Goal: Check status: Check status

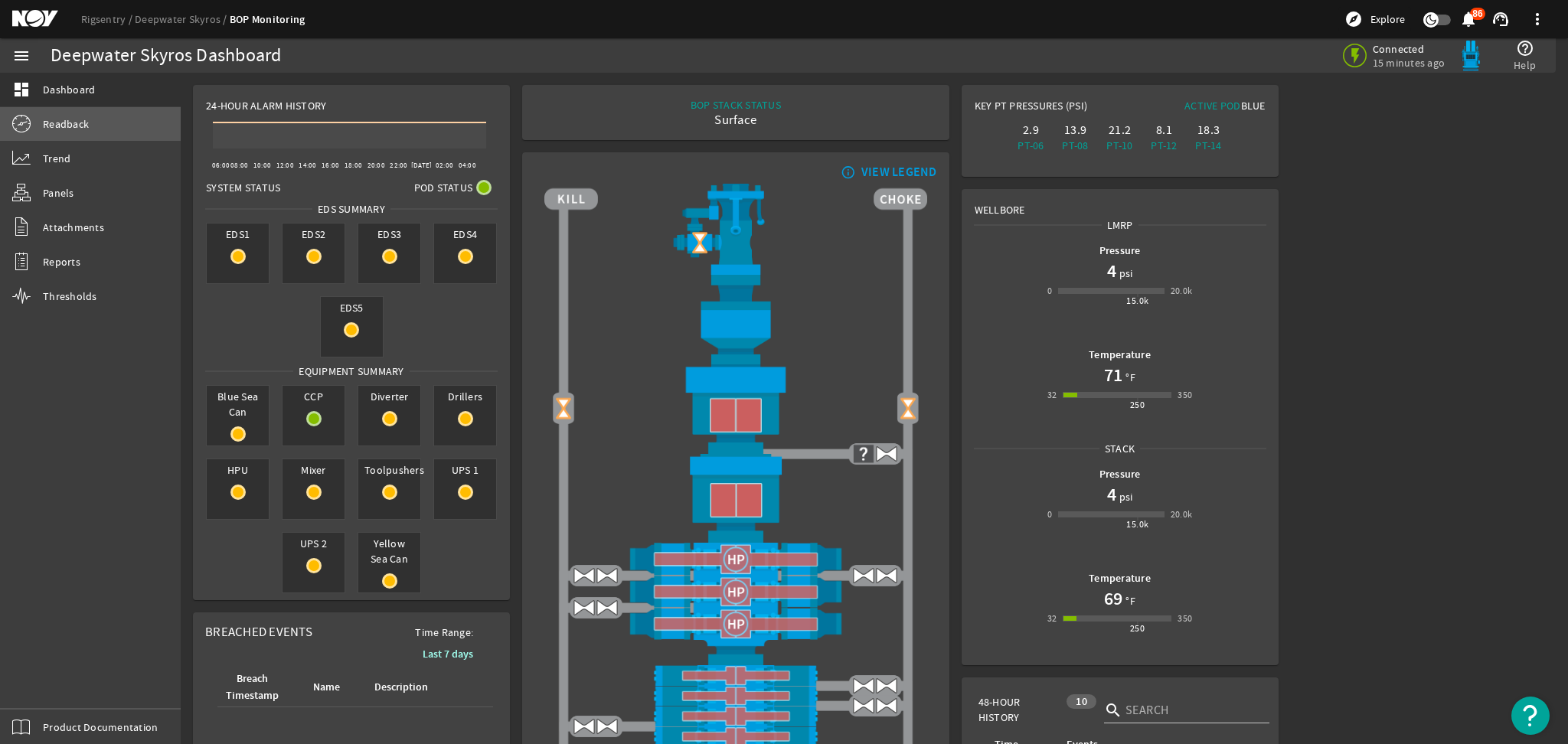
click at [82, 127] on span "Readback" at bounding box center [66, 124] width 46 height 15
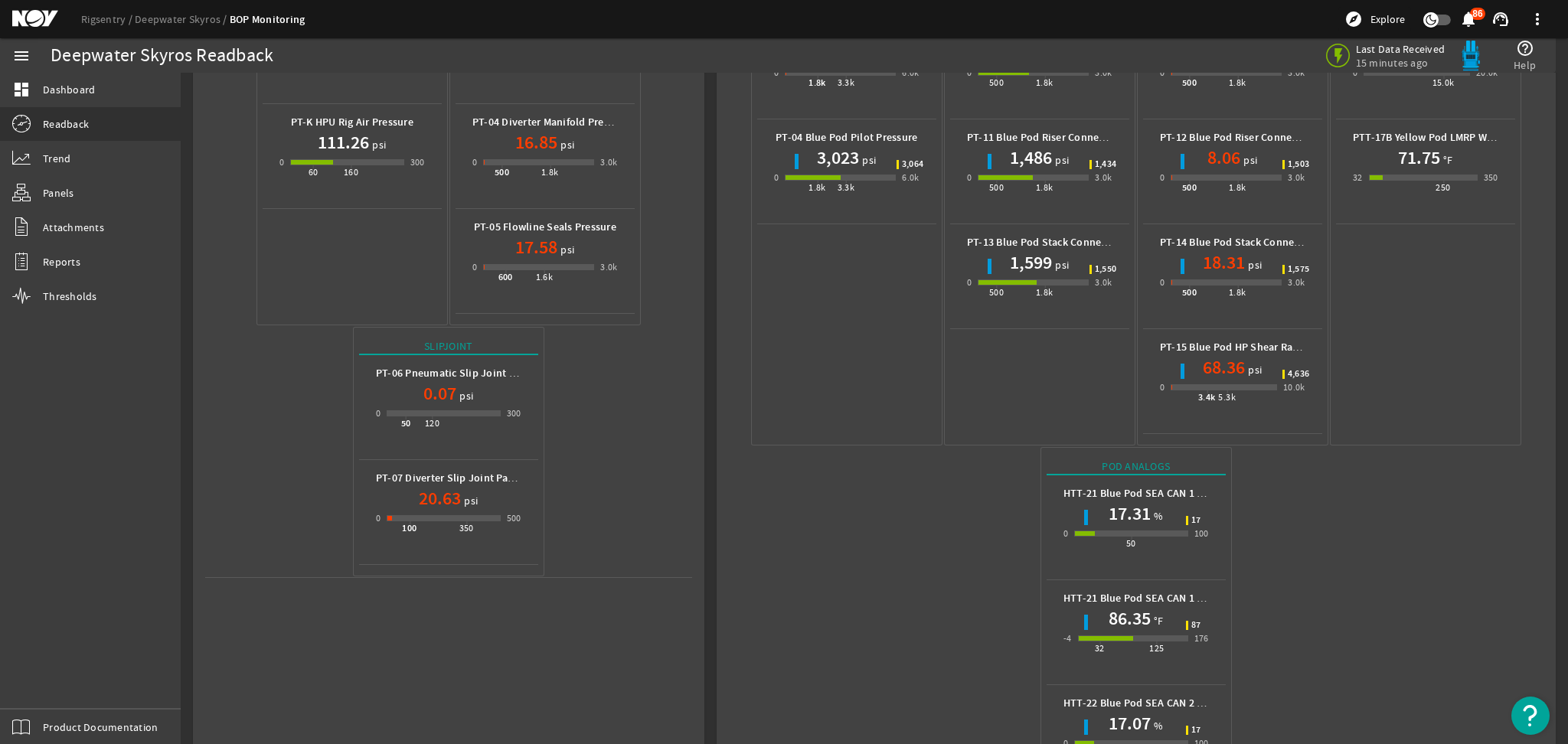
scroll to position [20, 0]
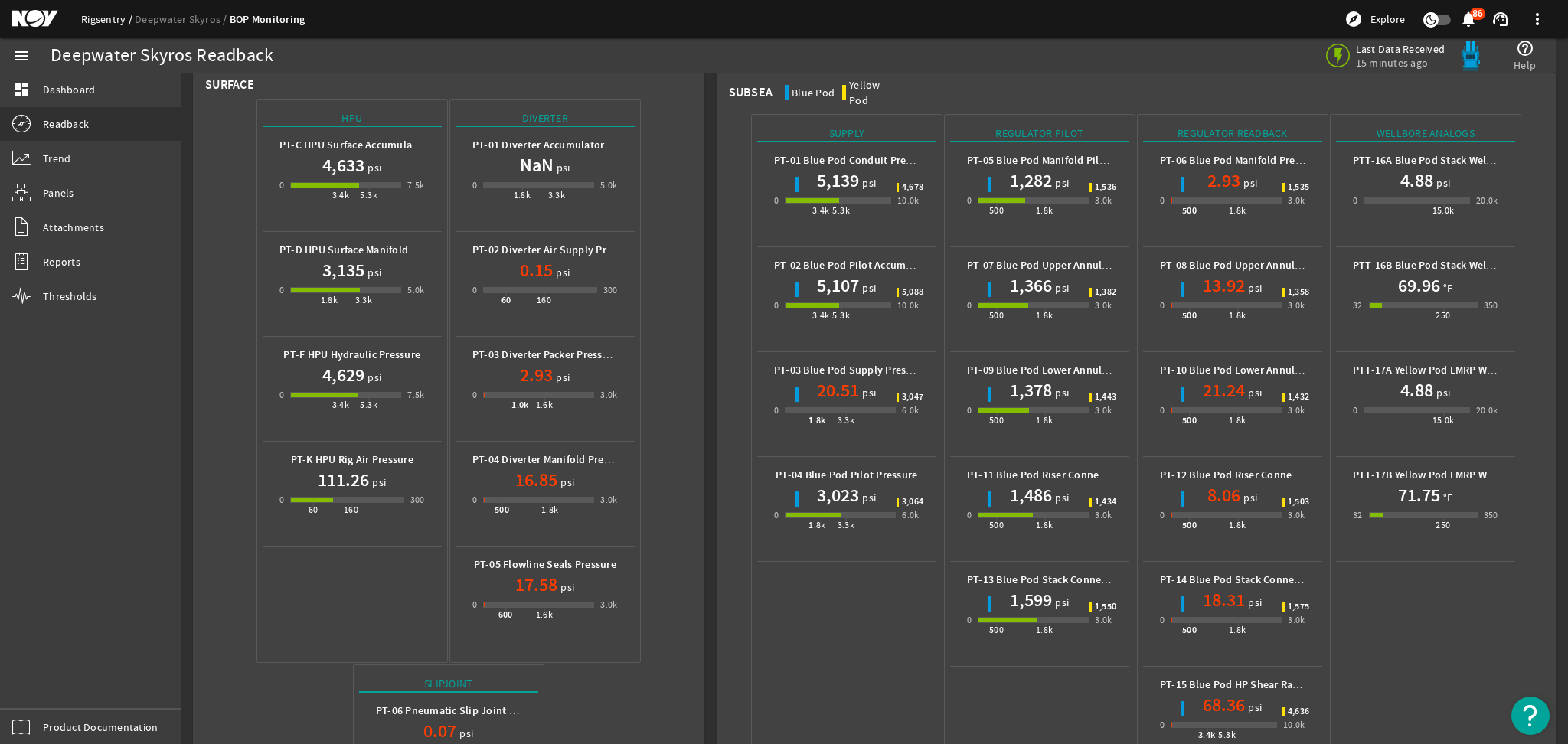
click at [102, 21] on link "Rigsentry" at bounding box center [108, 19] width 53 height 13
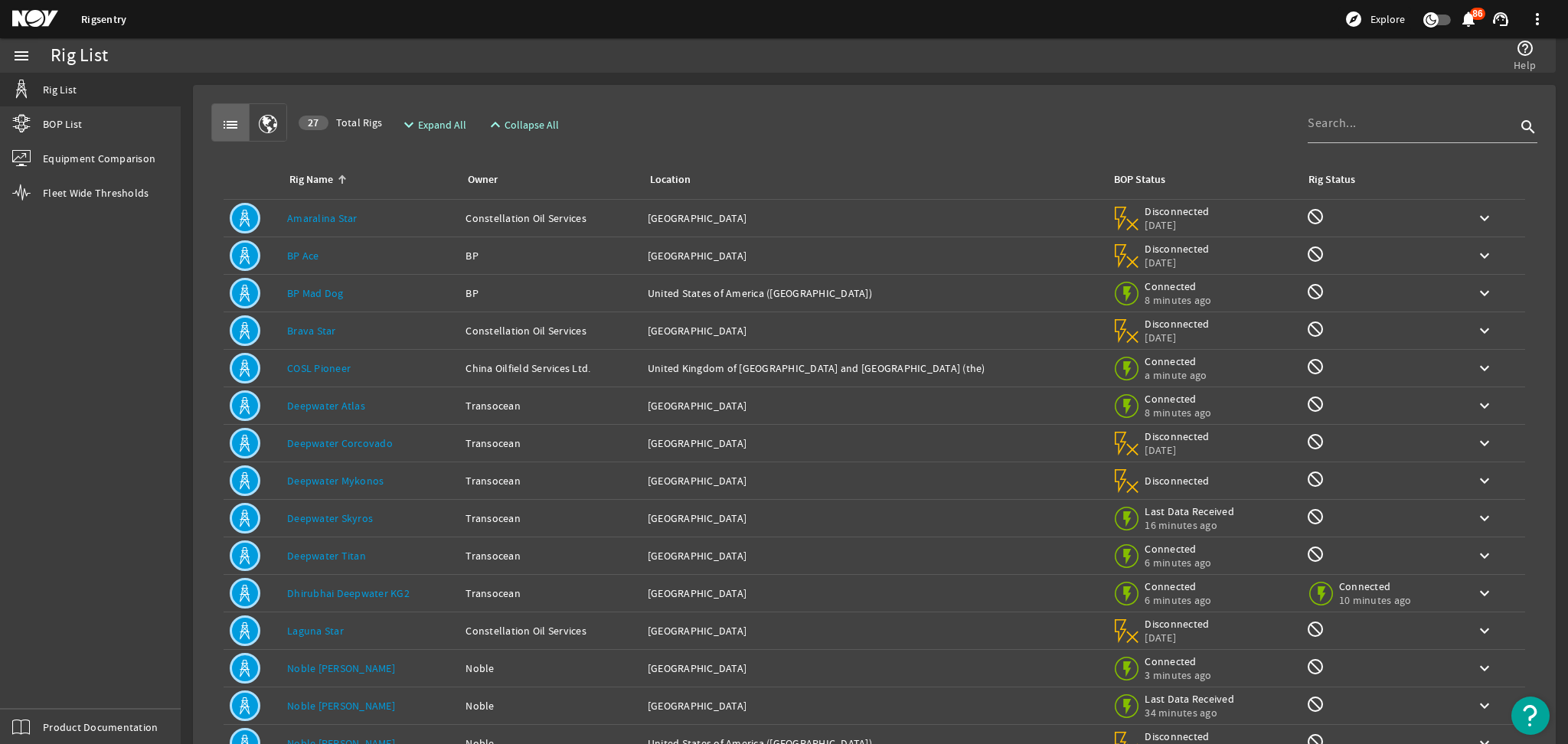
click at [16, 25] on mat-icon at bounding box center [47, 18] width 69 height 18
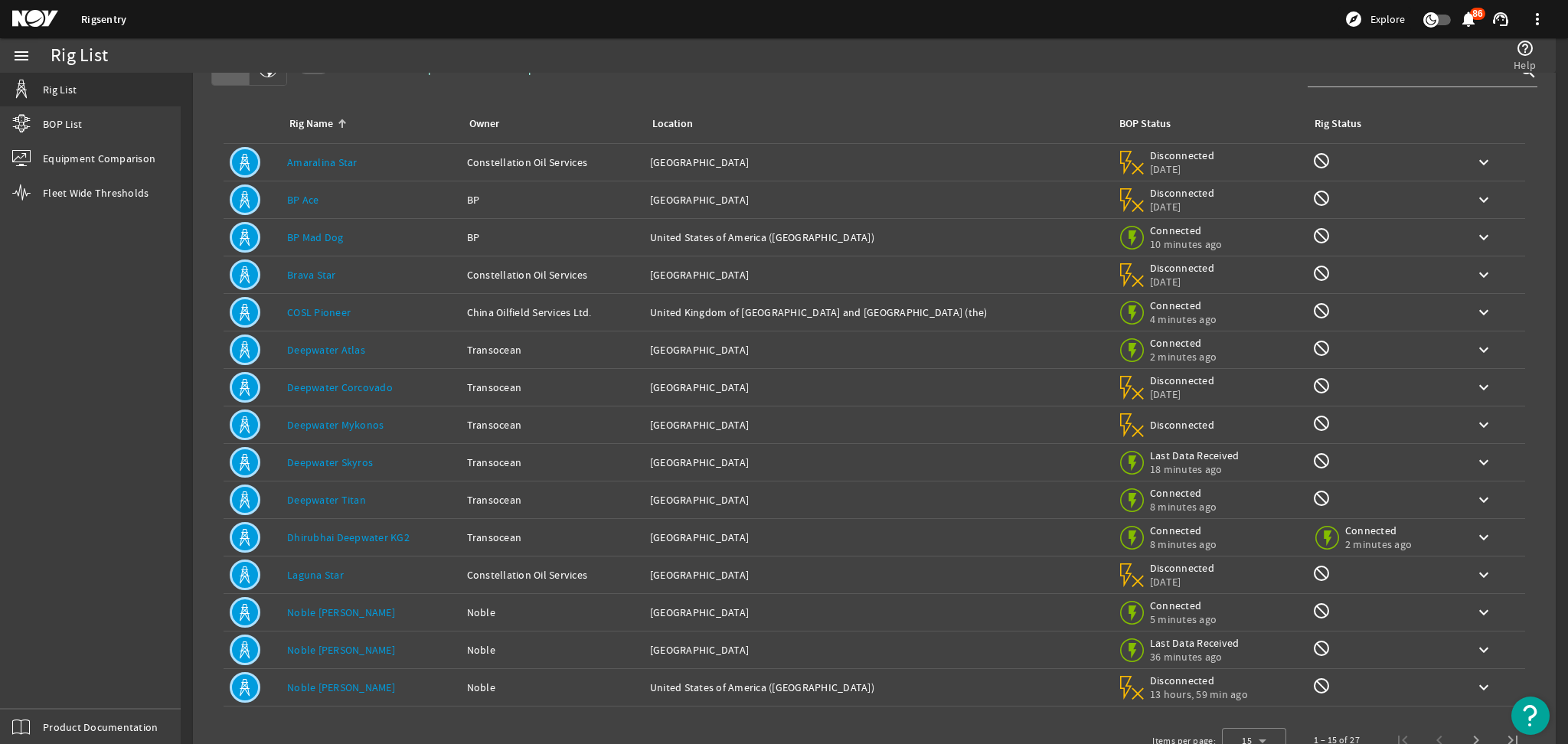
scroll to position [105, 0]
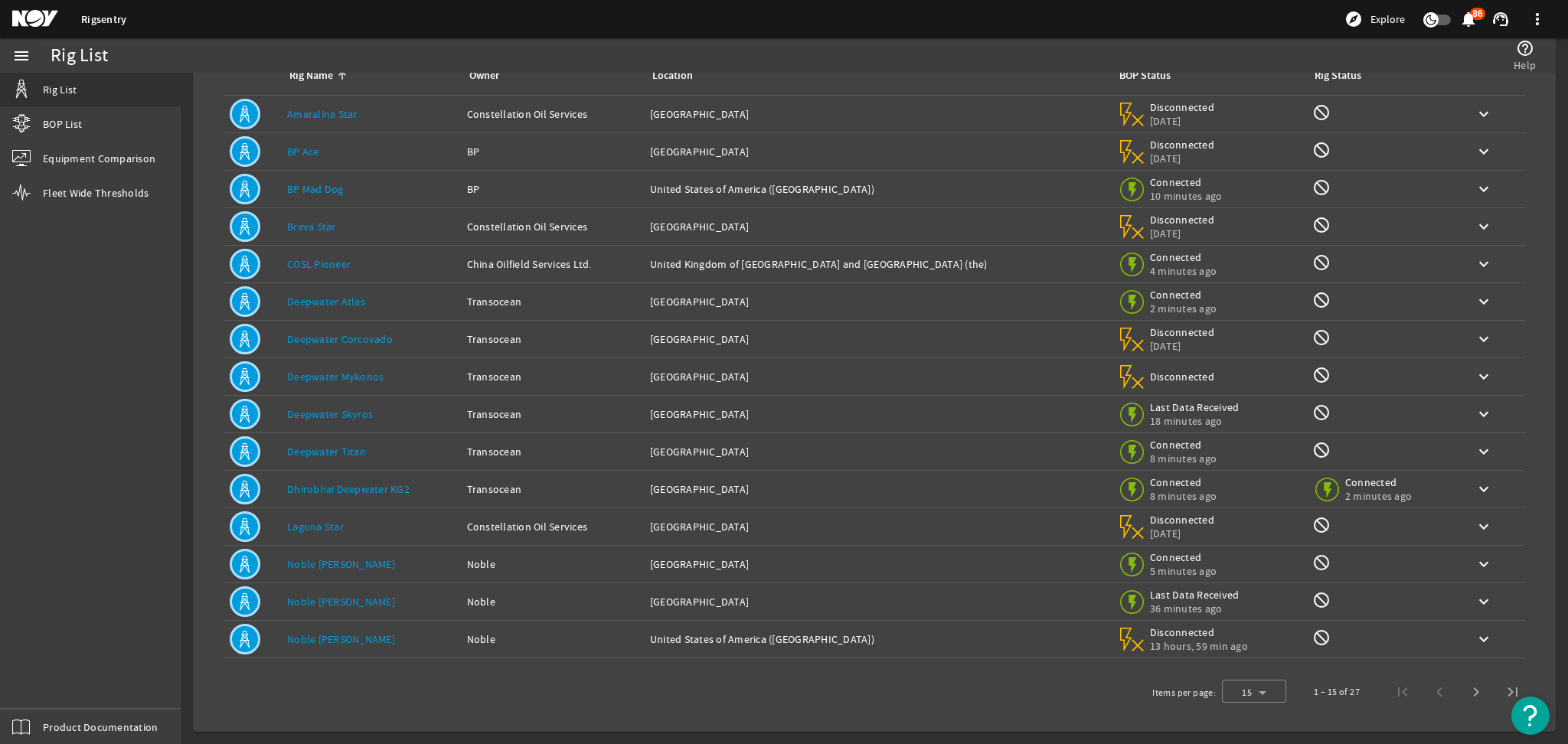
click at [369, 492] on link "Dhirubhai Deepwater KG2" at bounding box center [348, 489] width 122 height 13
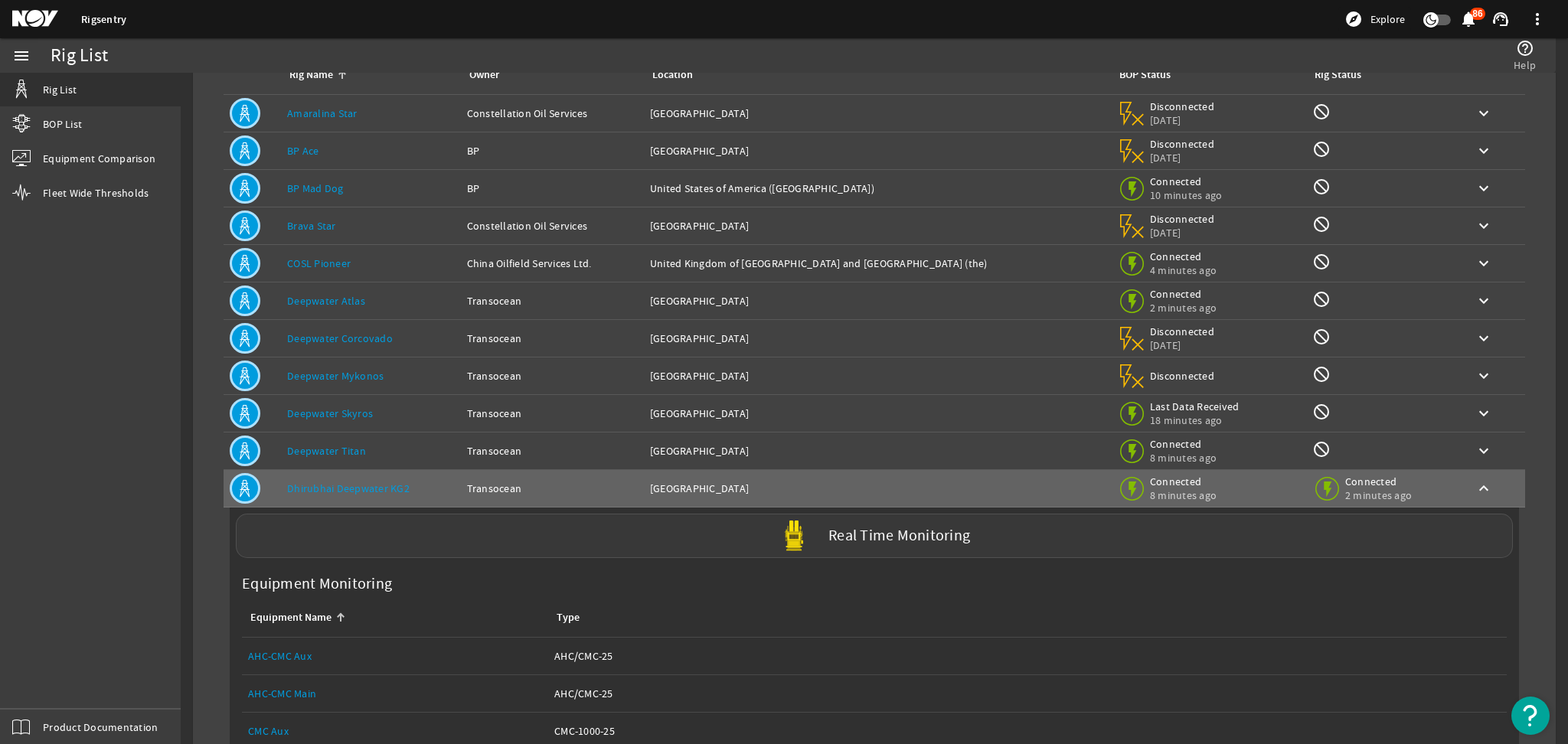
click at [734, 545] on div "Real Time Monitoring" at bounding box center [874, 535] width 1277 height 45
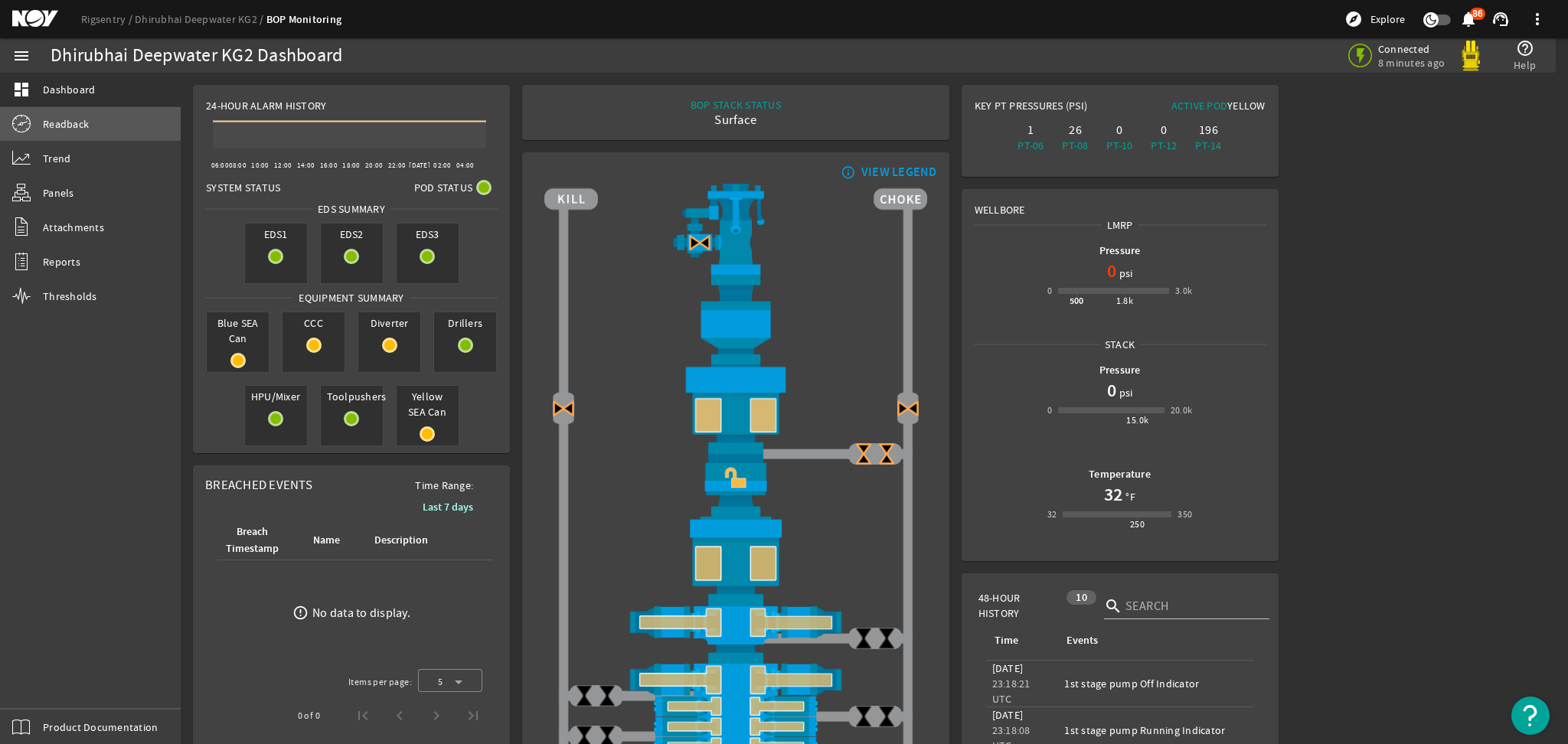
click at [126, 126] on link "Readback" at bounding box center [90, 123] width 180 height 33
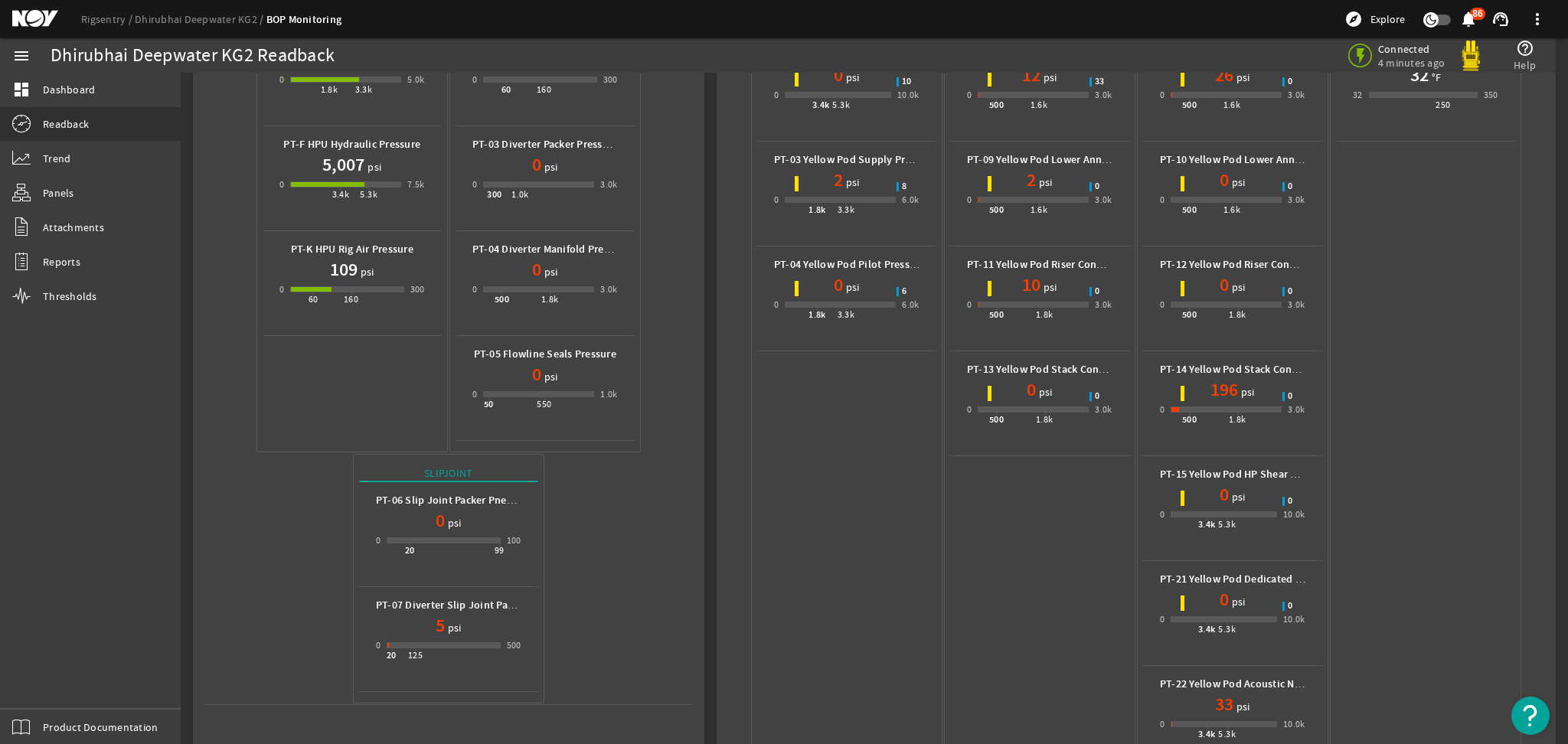
scroll to position [230, 0]
click at [52, 15] on mat-icon at bounding box center [47, 18] width 69 height 18
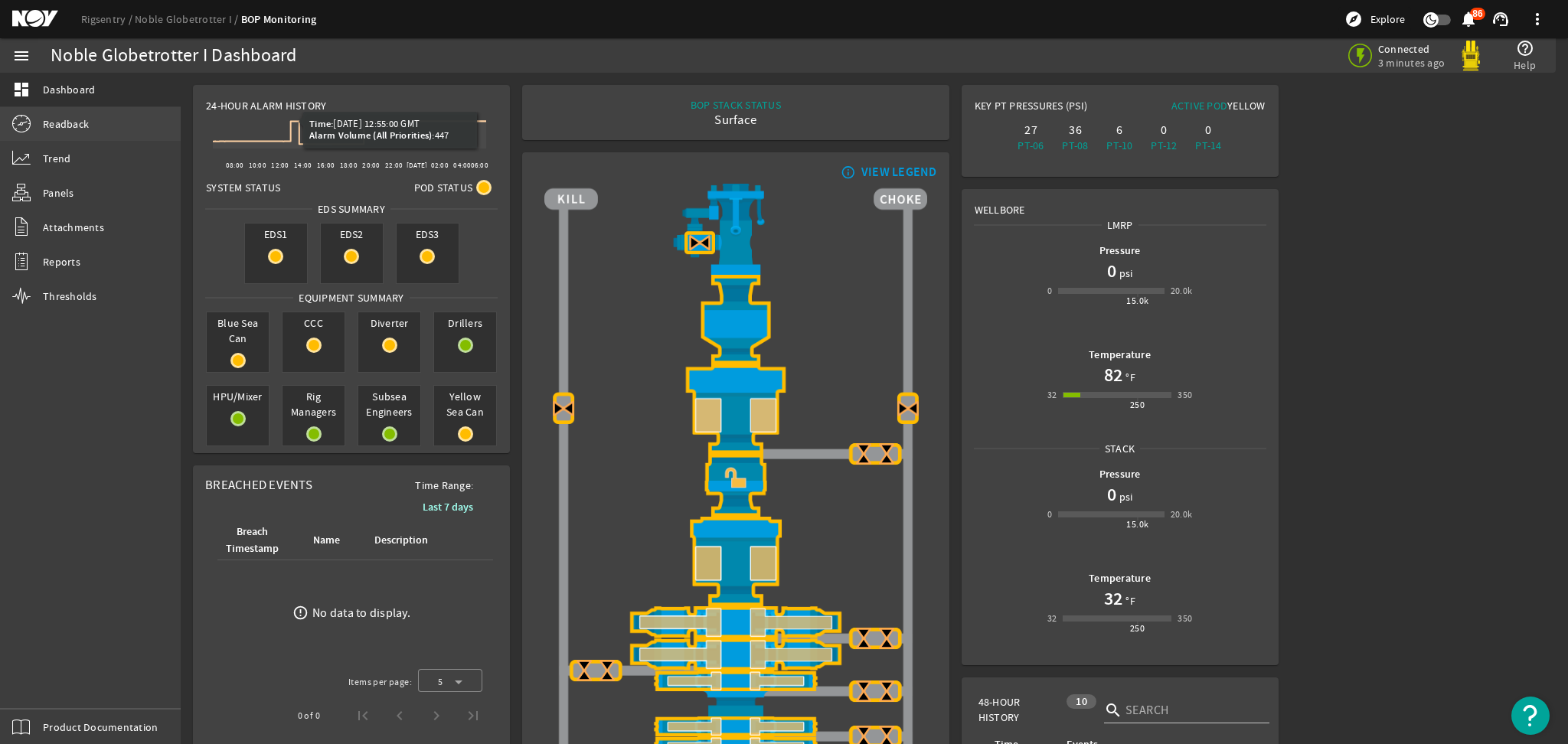
click at [103, 125] on link "Readback" at bounding box center [90, 123] width 180 height 33
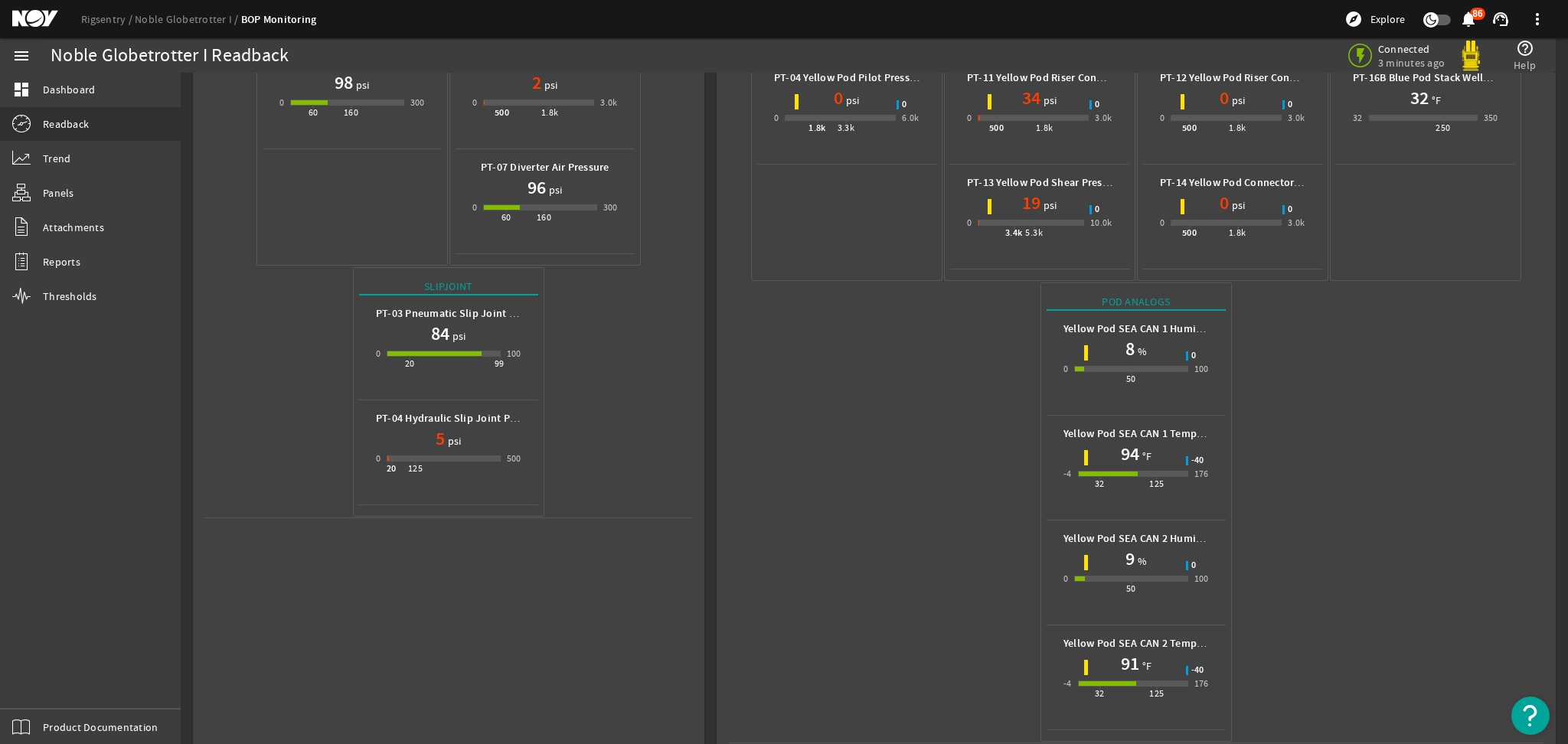
scroll to position [425, 0]
